Goal: Task Accomplishment & Management: Manage account settings

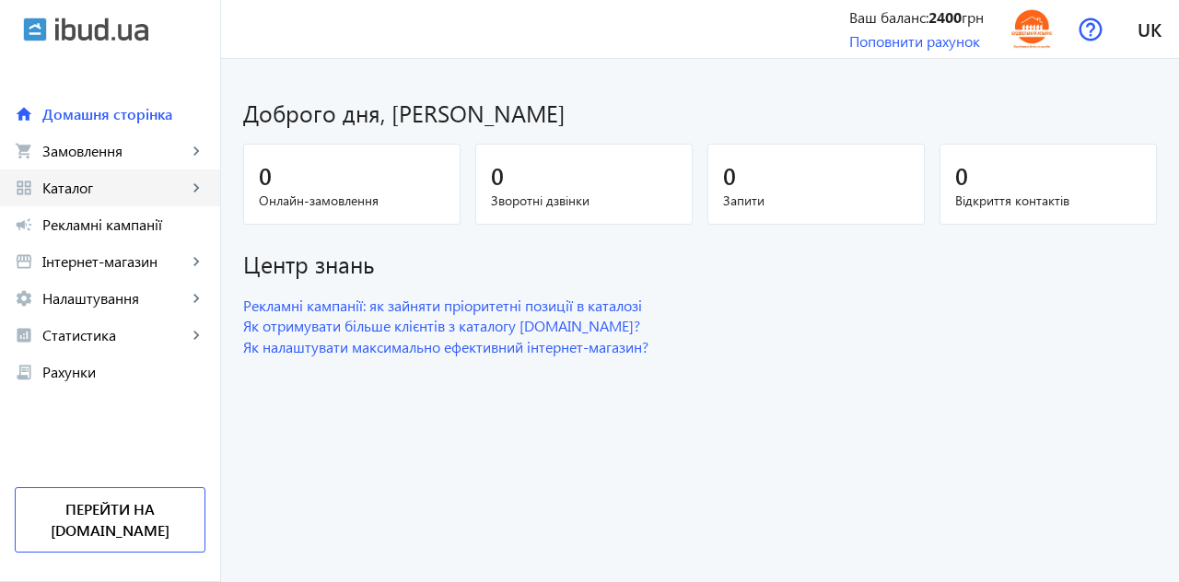
click at [89, 197] on link "grid_view Каталог keyboard_arrow_right" at bounding box center [110, 187] width 220 height 37
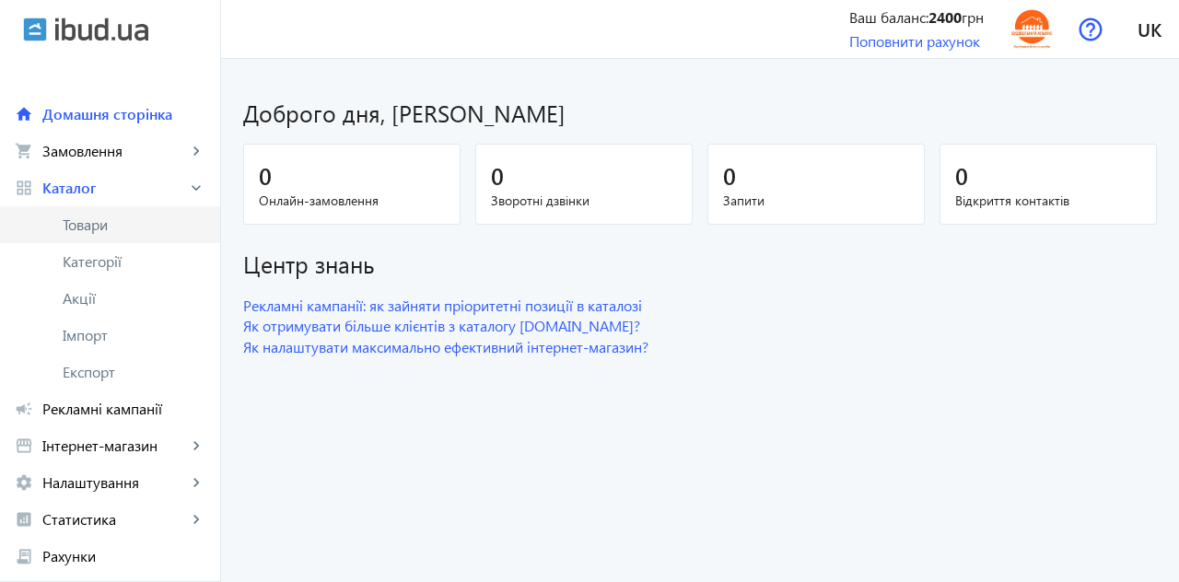
click at [89, 228] on span "Товари" at bounding box center [134, 225] width 143 height 18
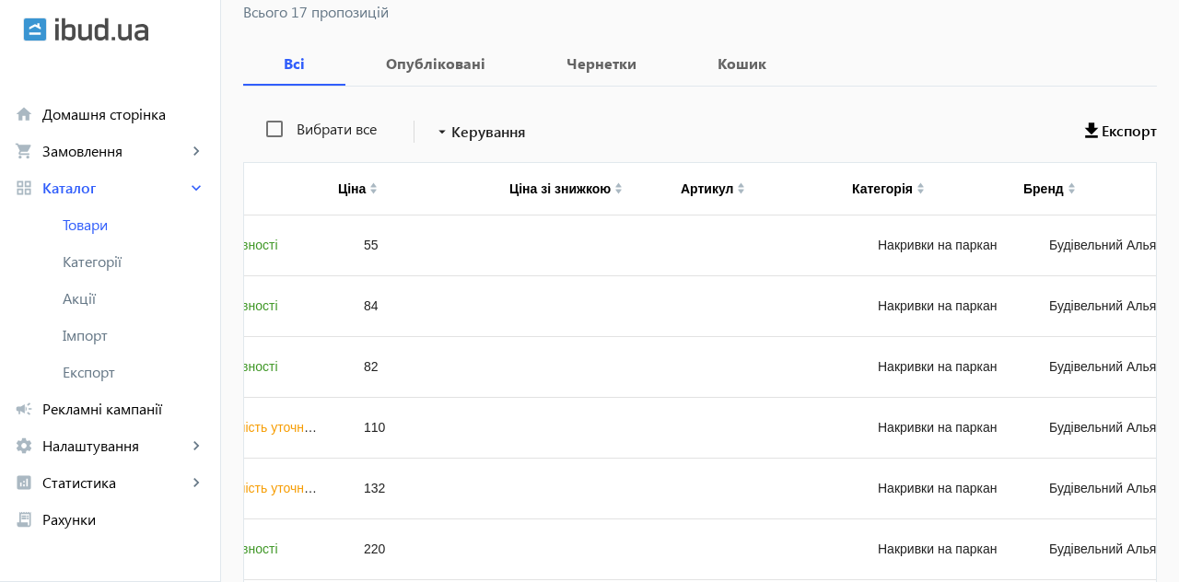
scroll to position [0, 442]
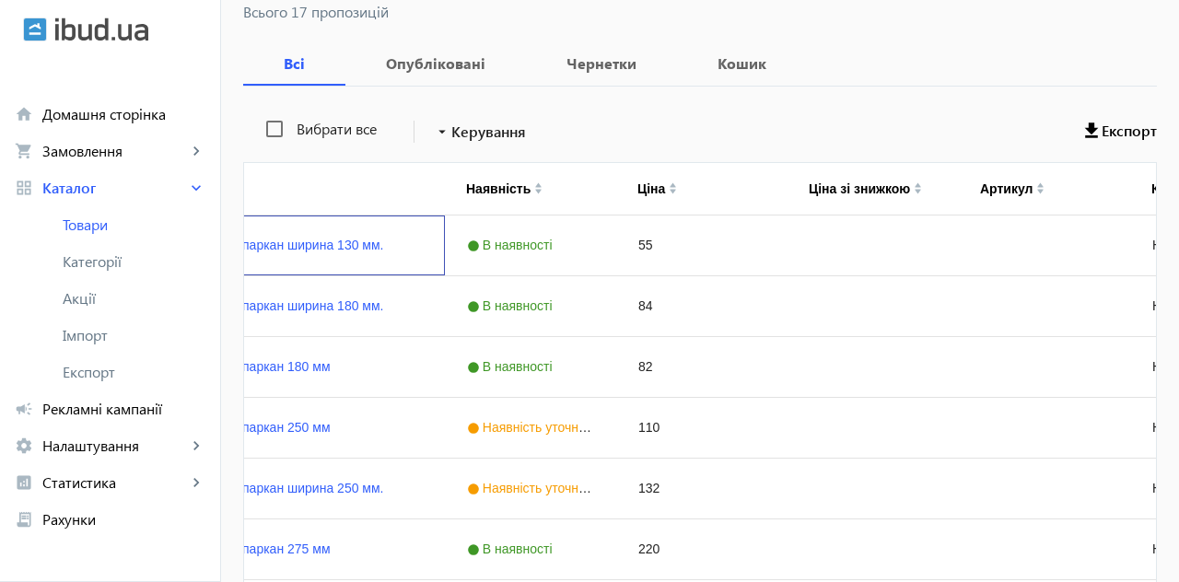
click at [317, 247] on link "Парапет на паркан ширина 130 мм." at bounding box center [276, 245] width 213 height 15
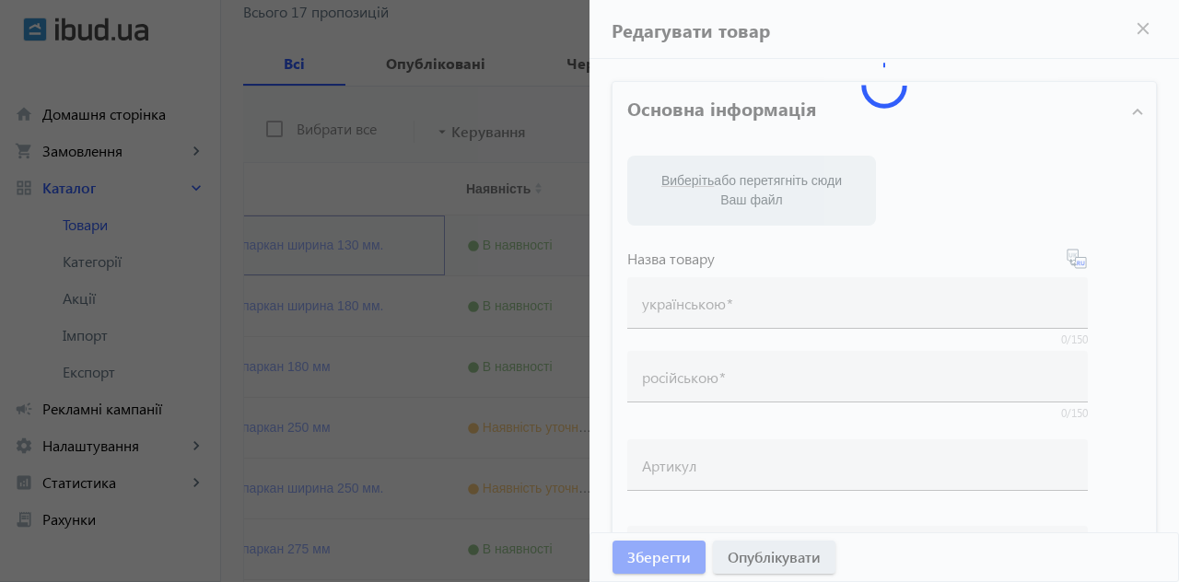
type input "Парапет на паркан ширина 130 мм."
type input "Парапет на забор ширина 130 мм"
type input "55"
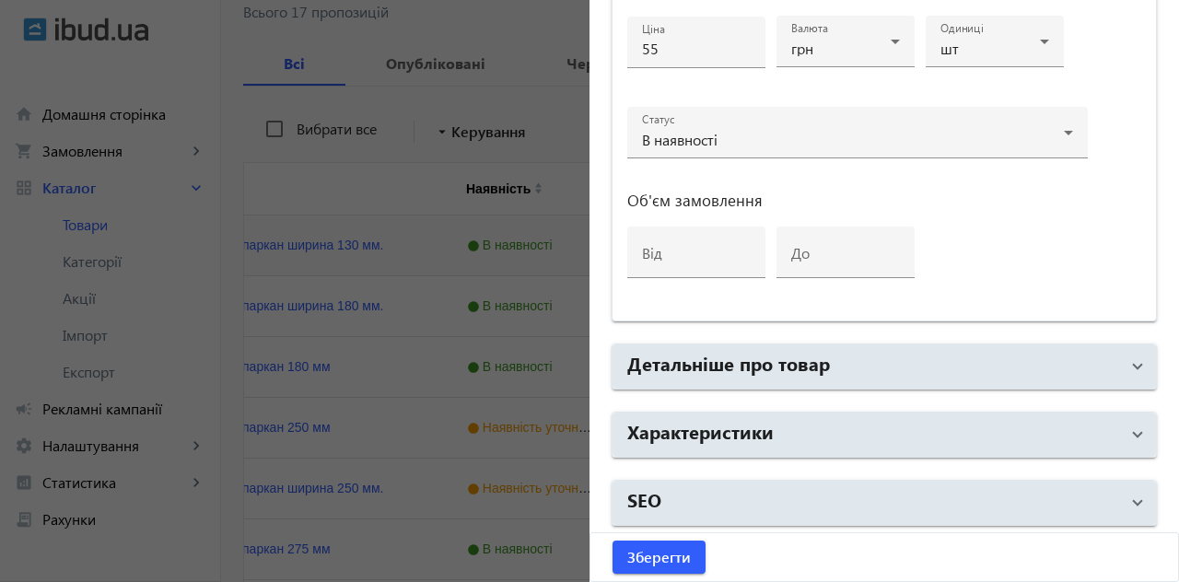
click at [935, 503] on mat-panel-title "SEO" at bounding box center [873, 502] width 492 height 33
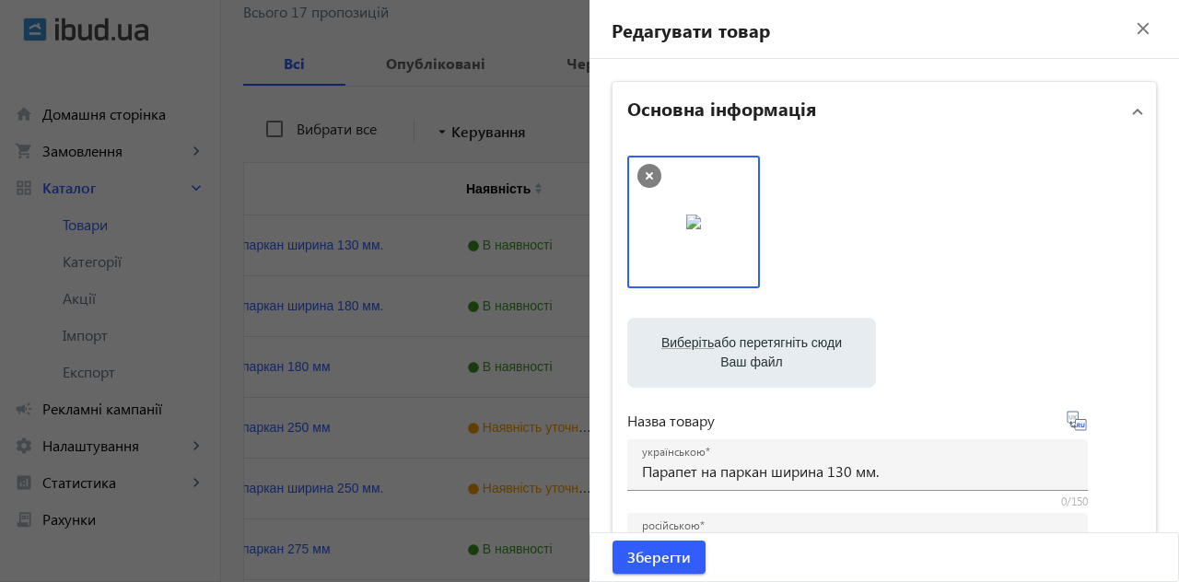
click at [1144, 29] on mat-icon "close" at bounding box center [1143, 29] width 28 height 28
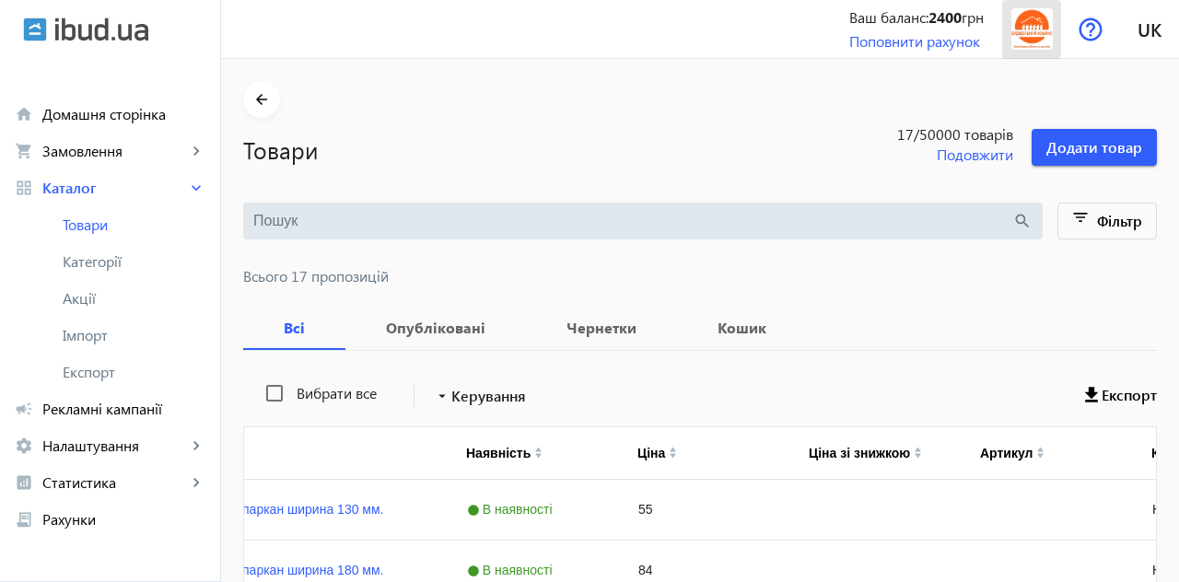
click at [1041, 27] on img at bounding box center [1031, 28] width 41 height 41
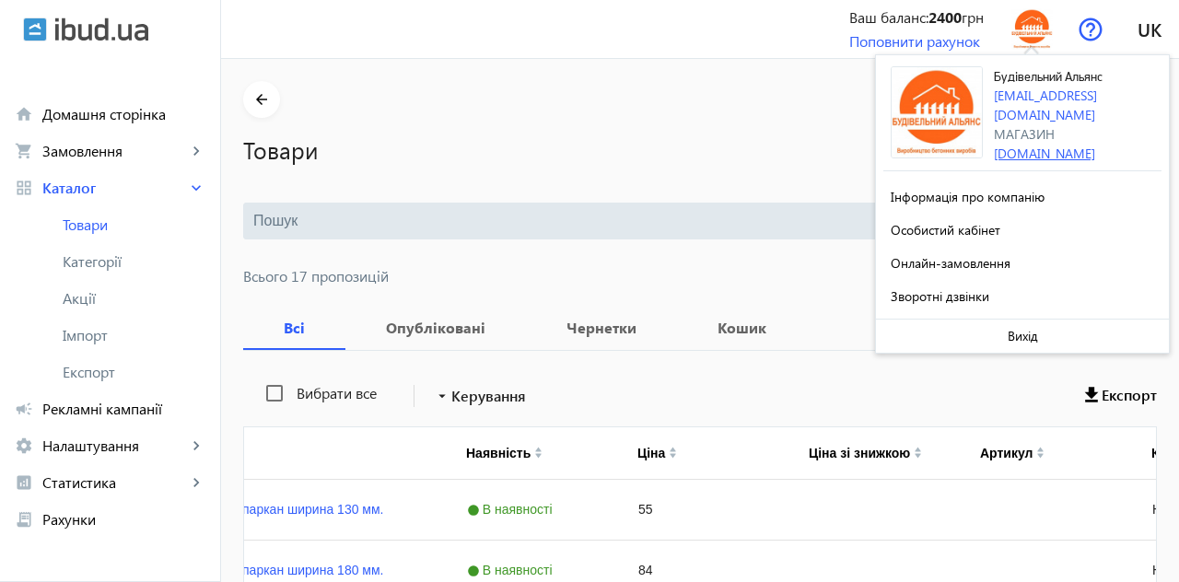
click at [1065, 145] on link "[DOMAIN_NAME]" at bounding box center [1044, 154] width 101 height 18
